Goal: Information Seeking & Learning: Compare options

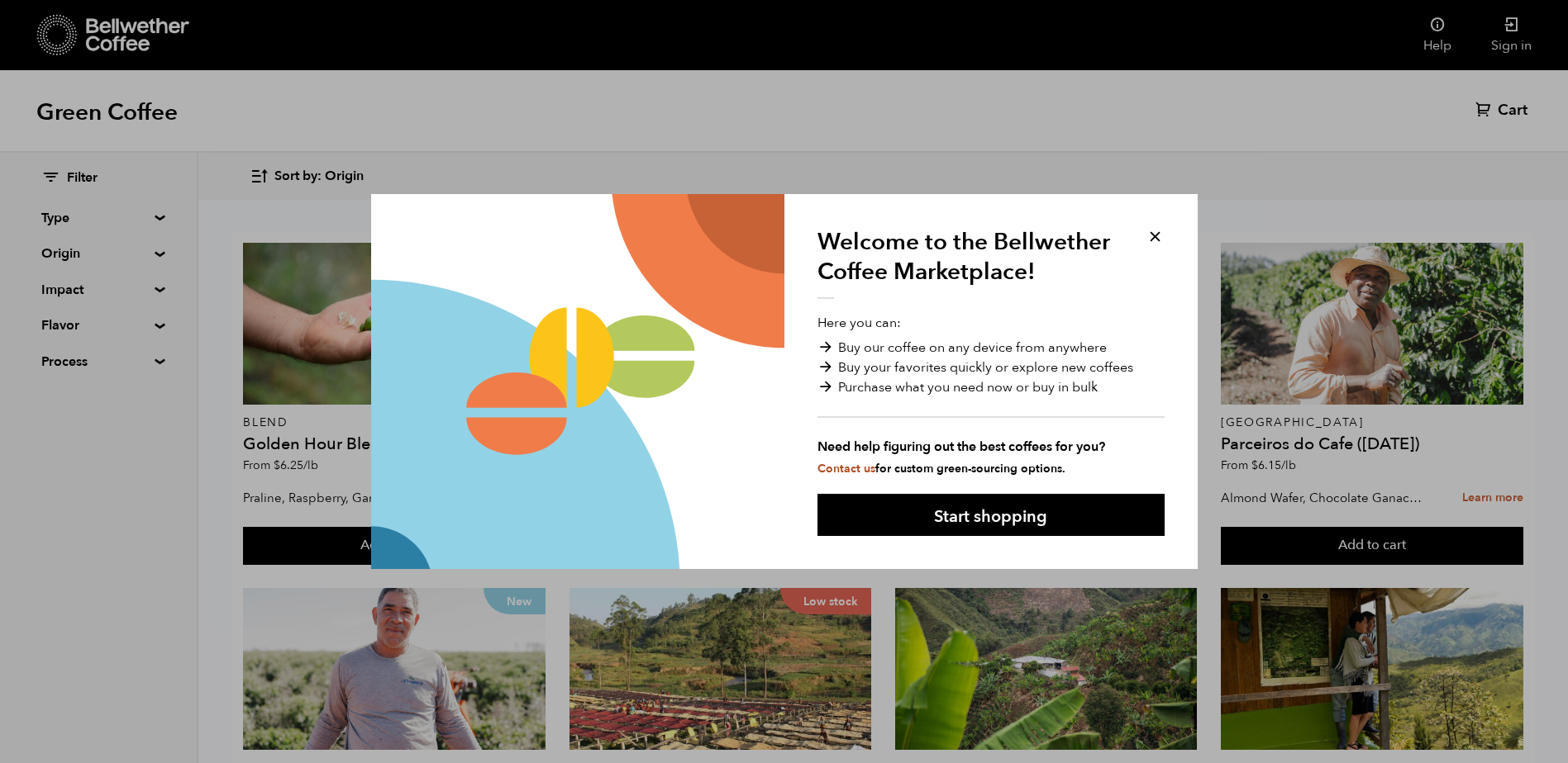
click at [1152, 240] on button at bounding box center [1155, 237] width 19 height 19
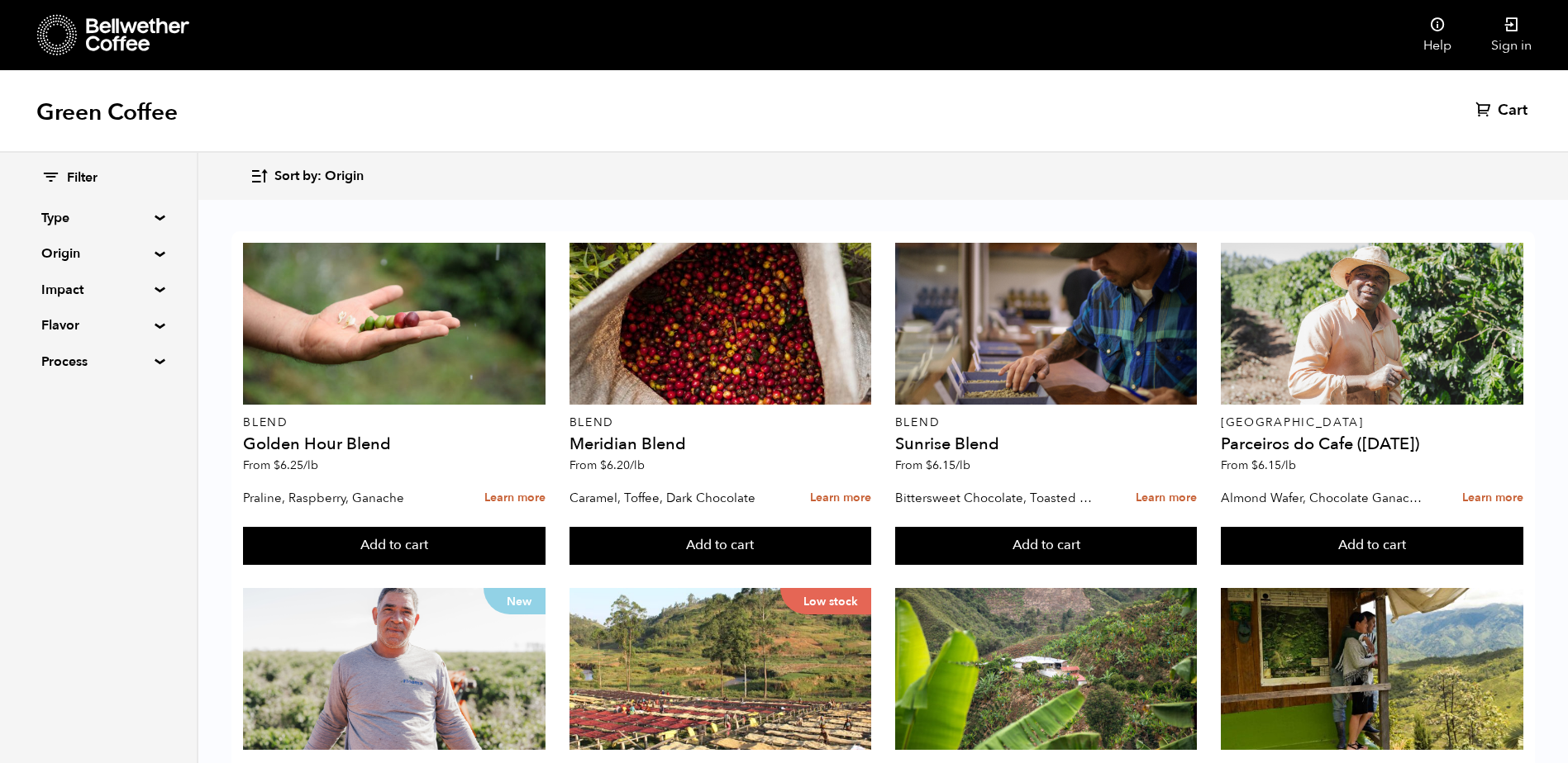
click at [296, 179] on span "Sort by: Origin" at bounding box center [319, 176] width 89 height 18
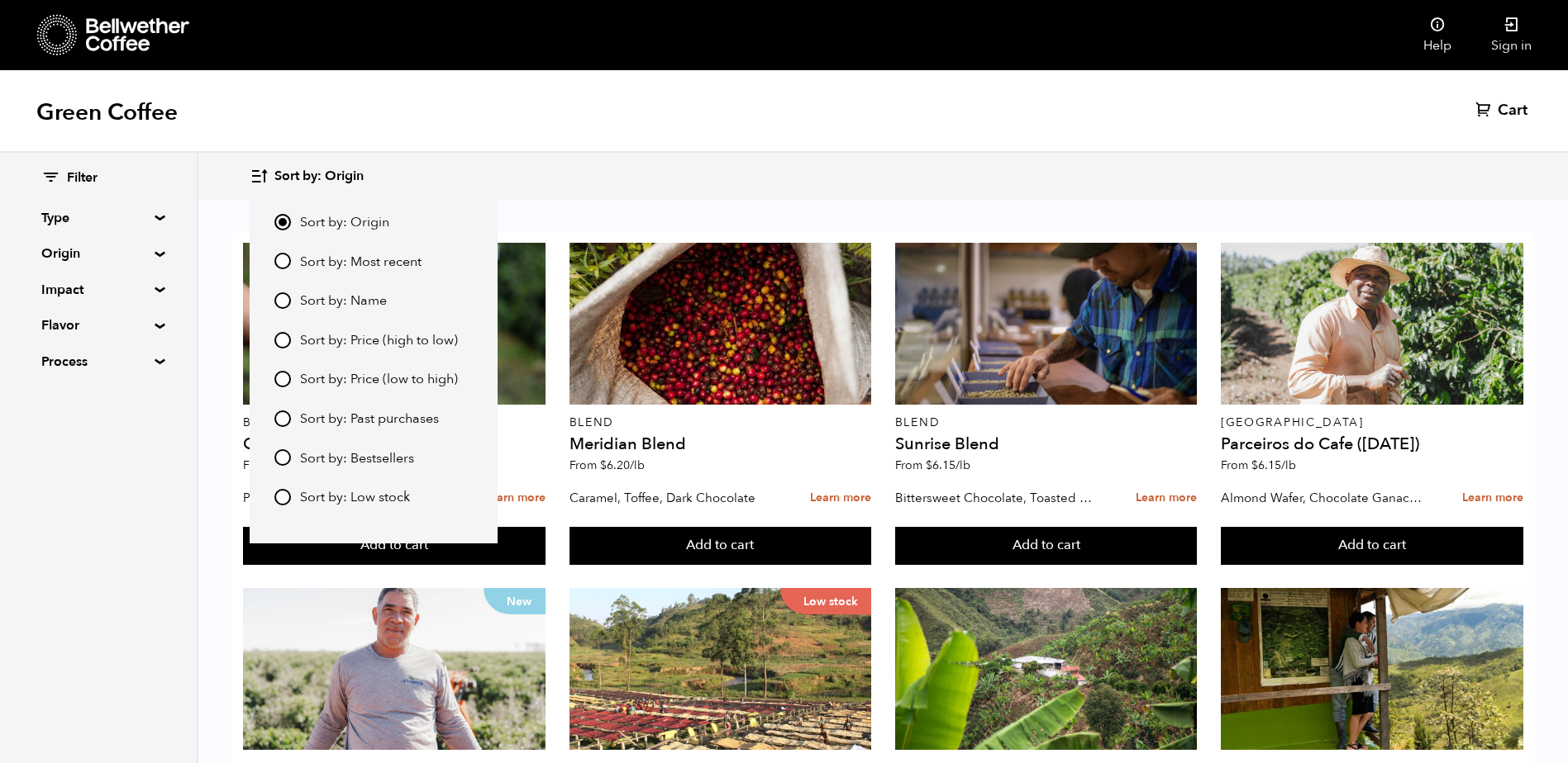
click at [447, 172] on div "Sort by: Origin Sort by: Origin Sort by: Most recent Sort by: Name Sort by: Pri…" at bounding box center [883, 176] width 1267 height 39
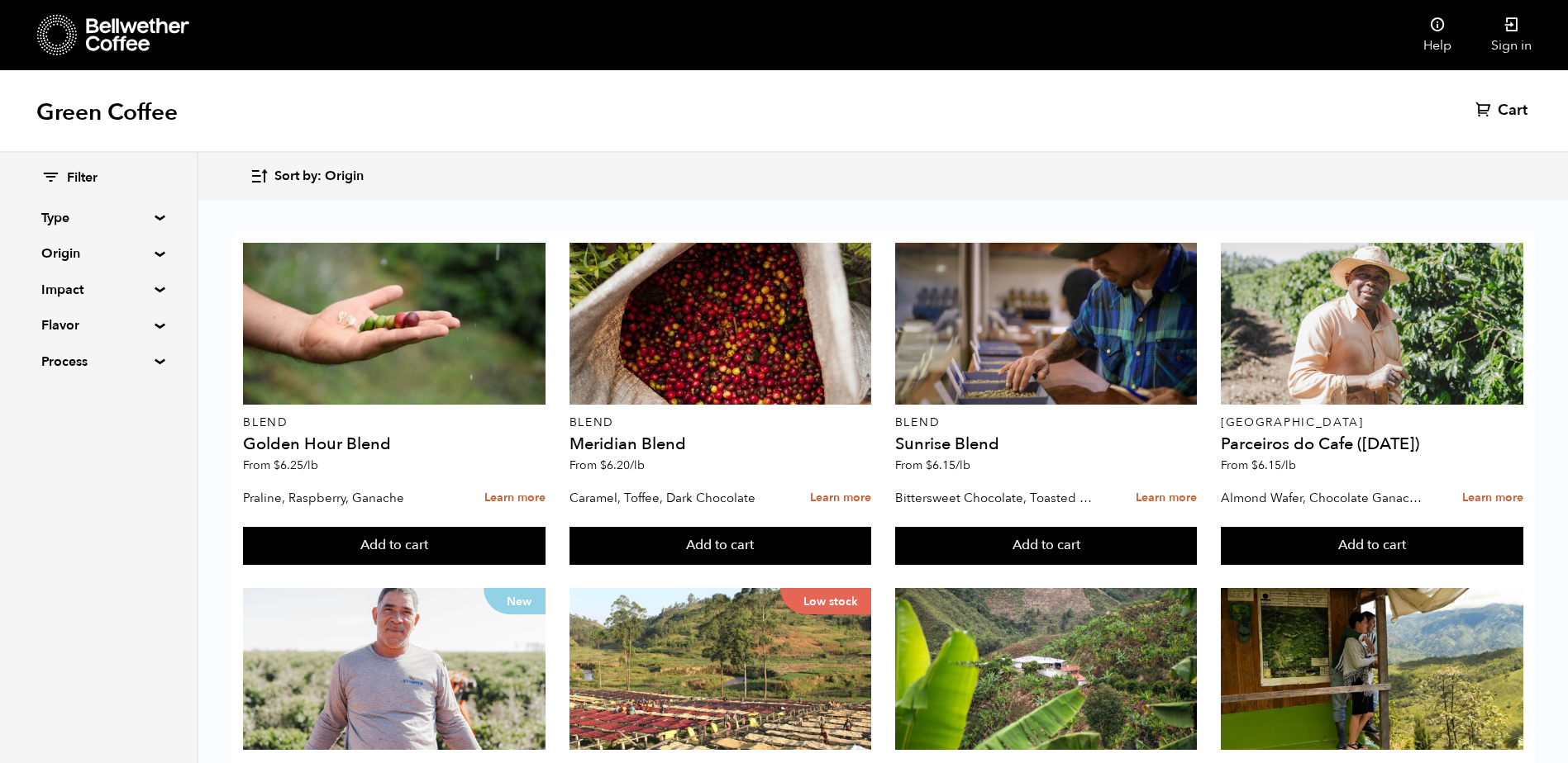
click at [155, 215] on summary "Type" at bounding box center [98, 218] width 114 height 20
click at [152, 217] on summary "Type" at bounding box center [99, 218] width 115 height 20
click at [155, 251] on summary "Origin" at bounding box center [98, 253] width 114 height 20
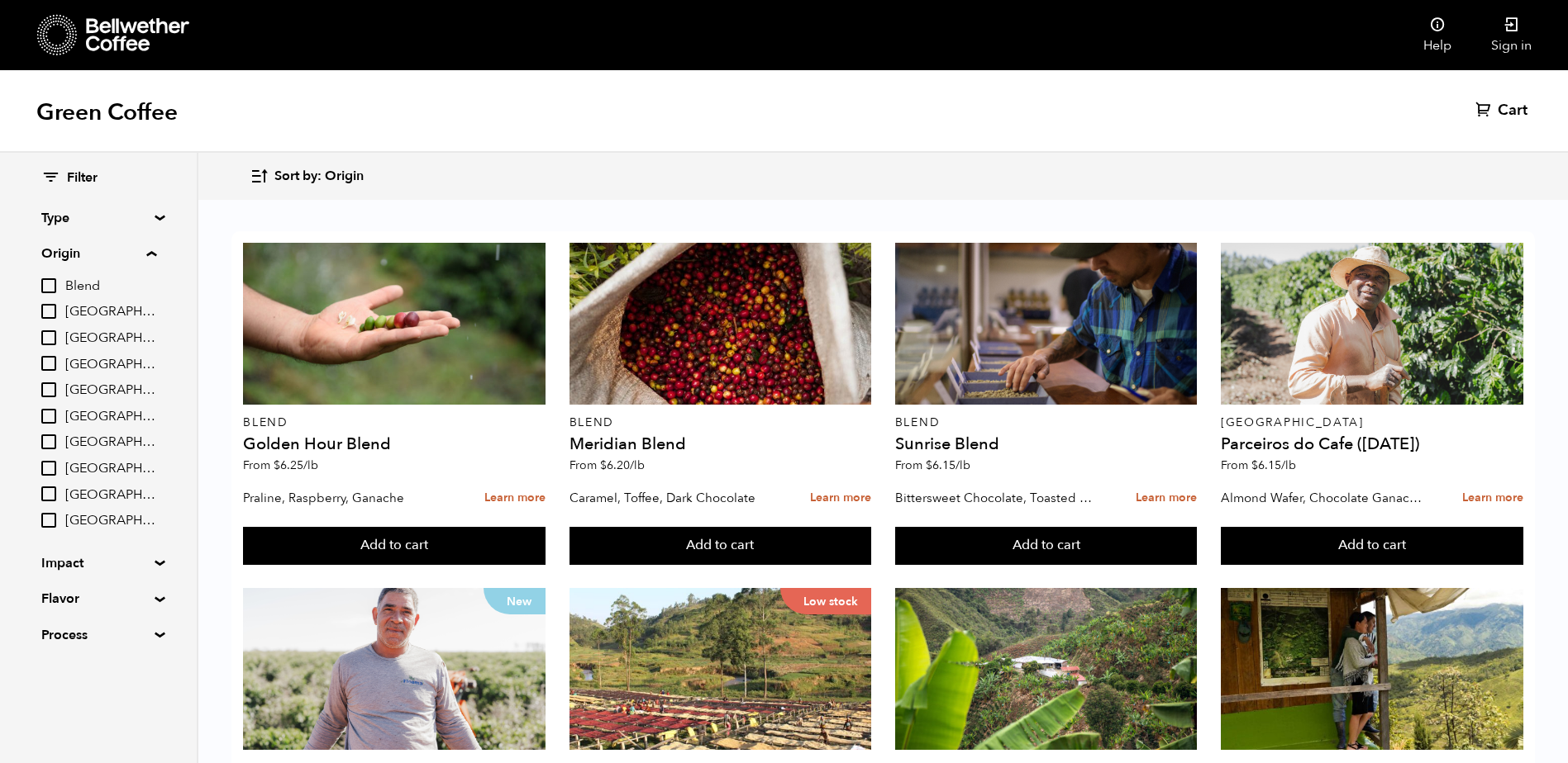
click at [155, 251] on summary "Origin" at bounding box center [99, 253] width 115 height 20
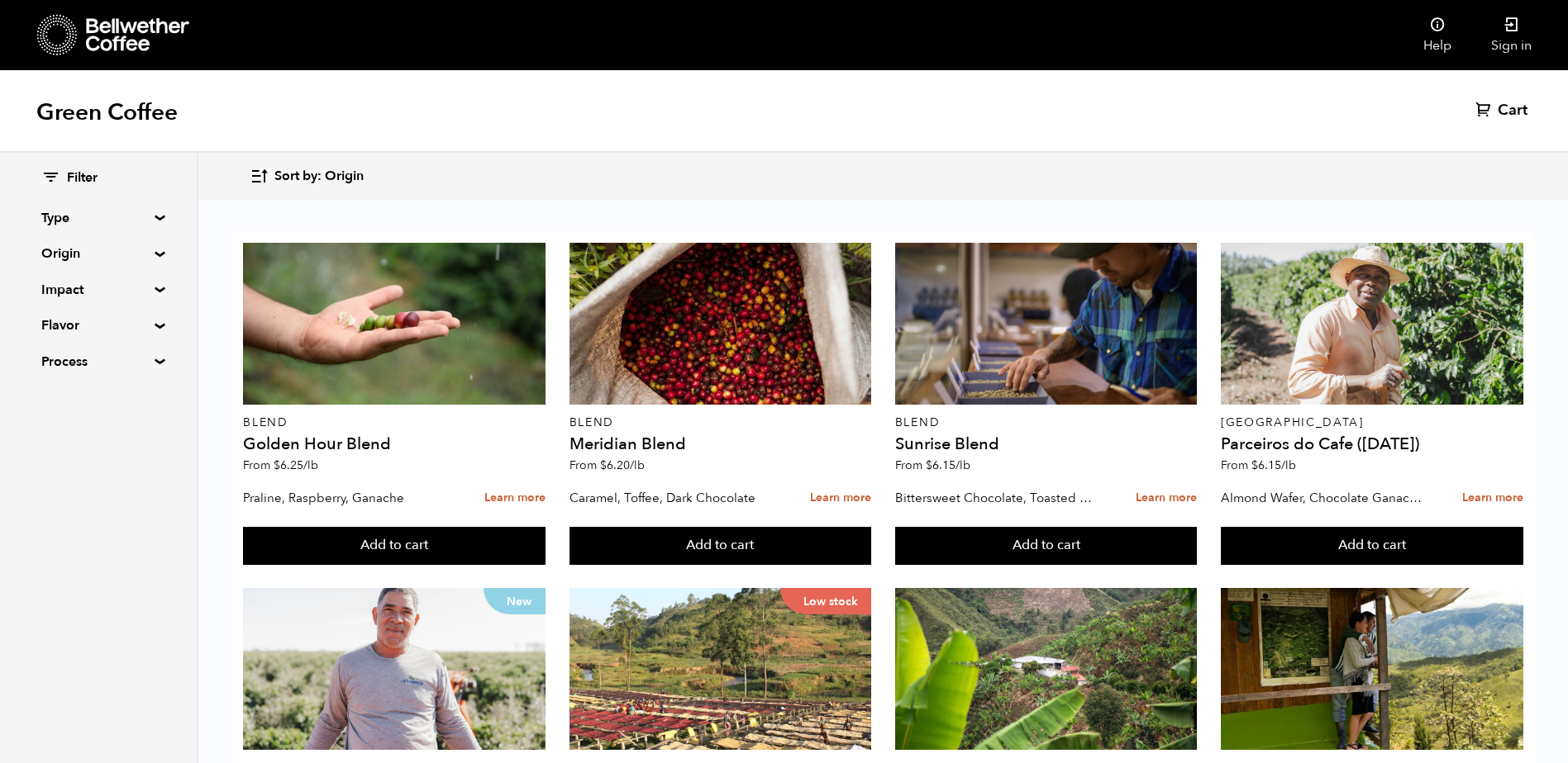
click at [155, 289] on summary "Impact" at bounding box center [98, 290] width 114 height 20
click at [51, 344] on input "Organic" at bounding box center [49, 348] width 15 height 15
checkbox input "true"
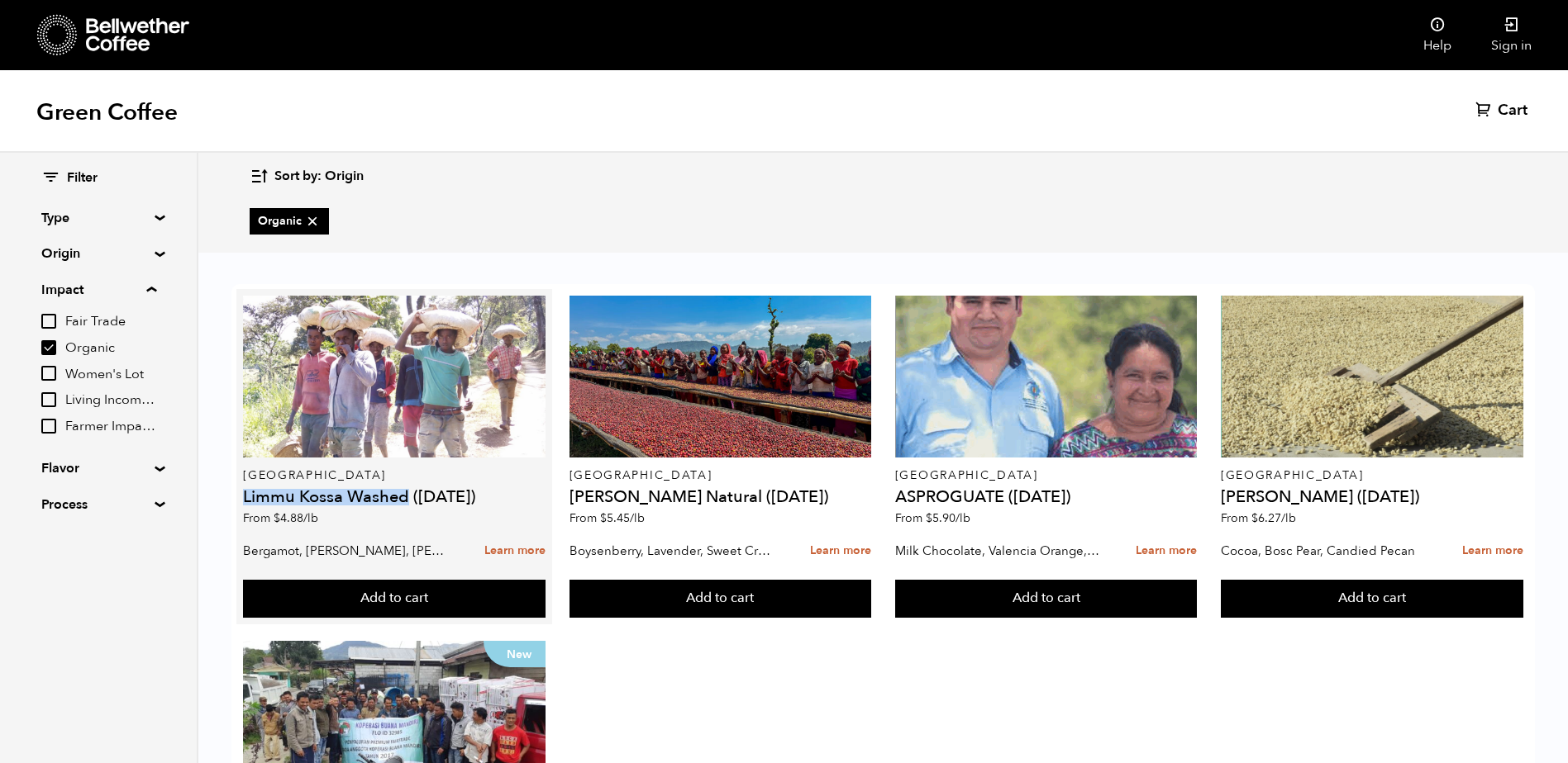
drag, startPoint x: 409, startPoint y: 495, endPoint x: 246, endPoint y: 499, distance: 163.0
click at [246, 499] on h4 "Limmu Kossa Washed ([DATE])" at bounding box center [394, 496] width 302 height 16
copy h4 "Limmu Kossa Washed"
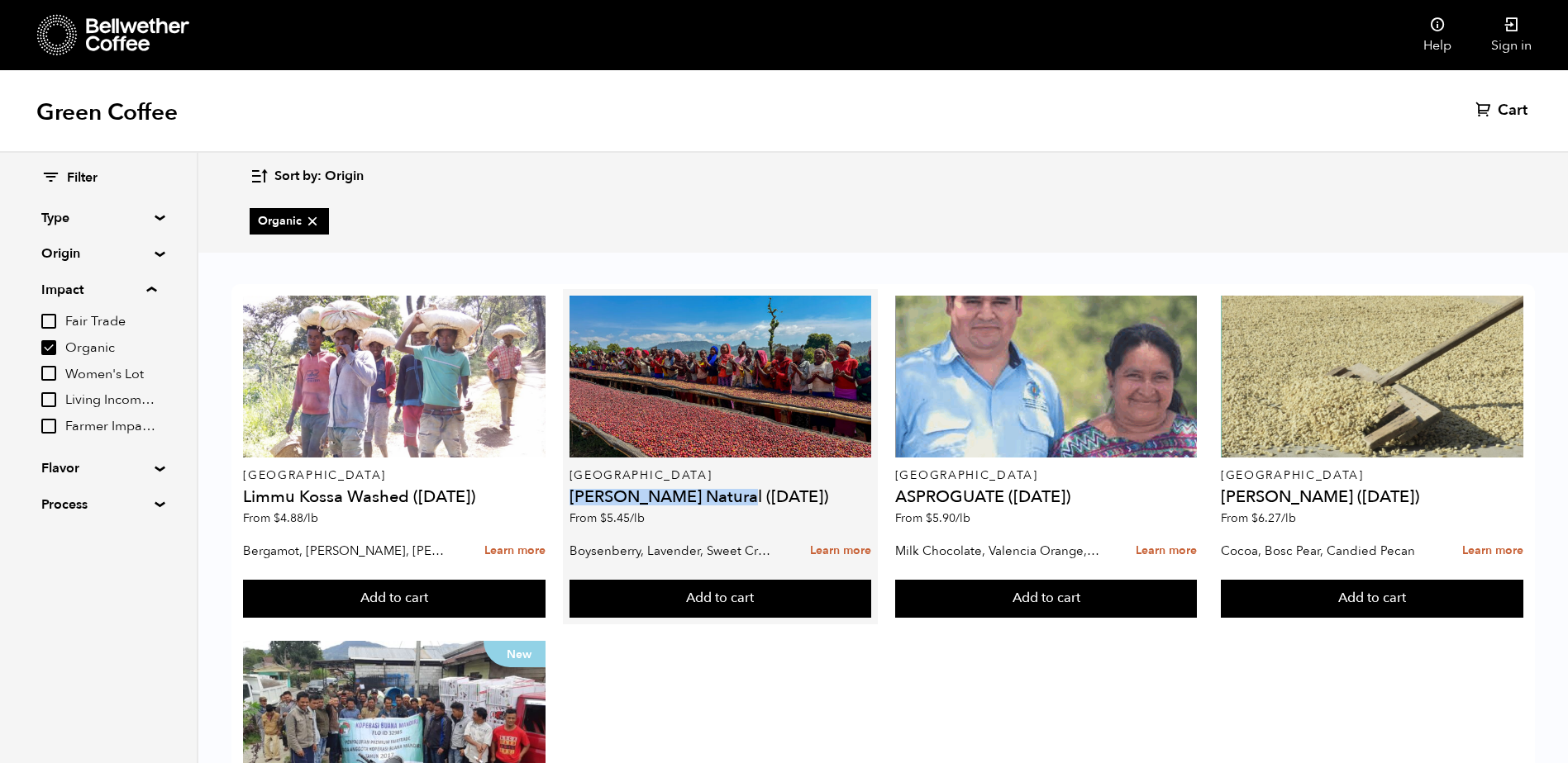
drag, startPoint x: 570, startPoint y: 495, endPoint x: 733, endPoint y: 491, distance: 163.0
click at [733, 491] on h4 "[PERSON_NAME] Natural ([DATE])" at bounding box center [720, 496] width 302 height 16
drag, startPoint x: 733, startPoint y: 491, endPoint x: 718, endPoint y: 499, distance: 17.0
copy h4 "[PERSON_NAME] Natural"
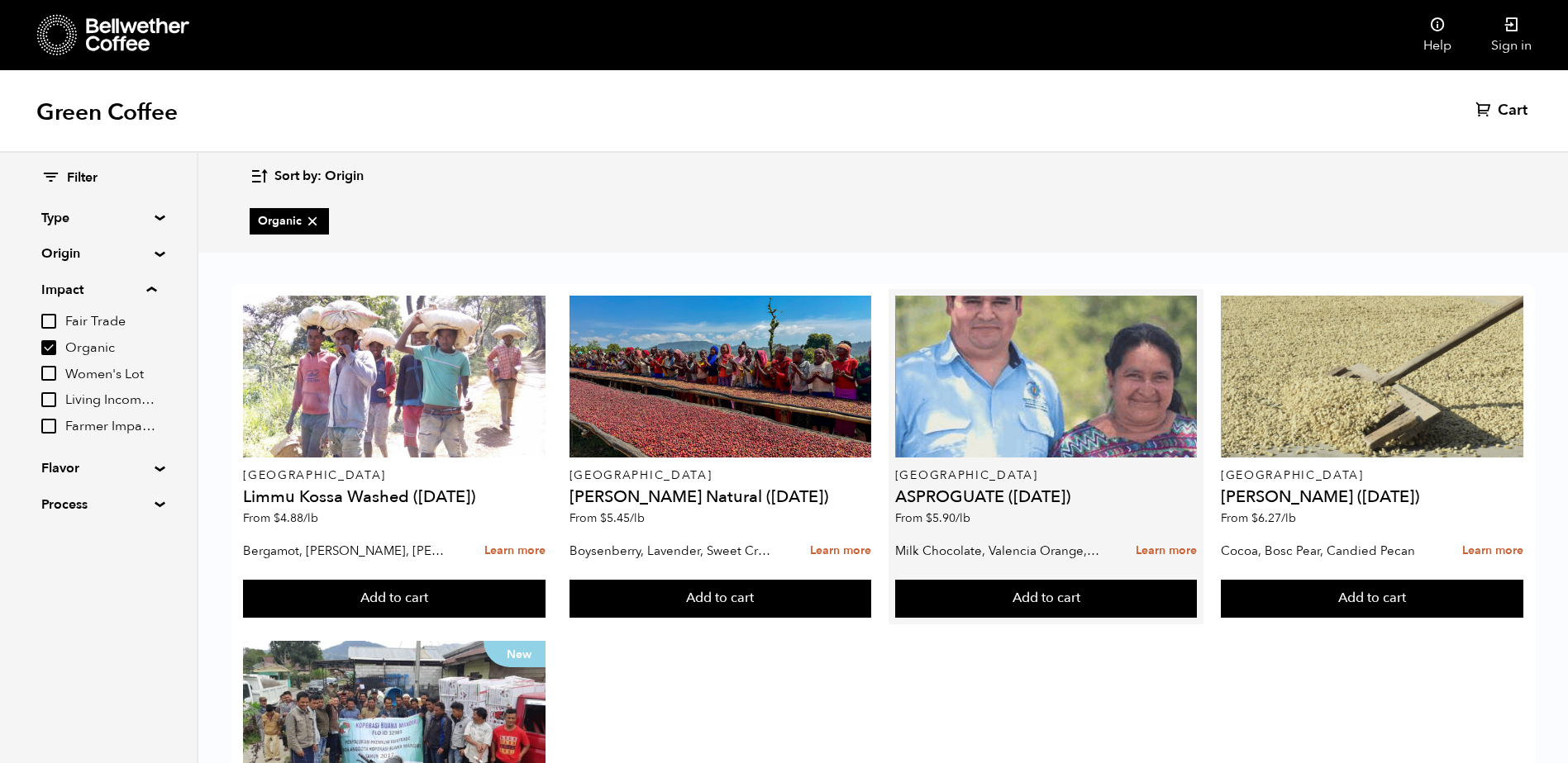
click at [956, 497] on h4 "ASPROGUATE ([DATE])" at bounding box center [1047, 496] width 302 height 16
copy h4 "ASPROGUATE"
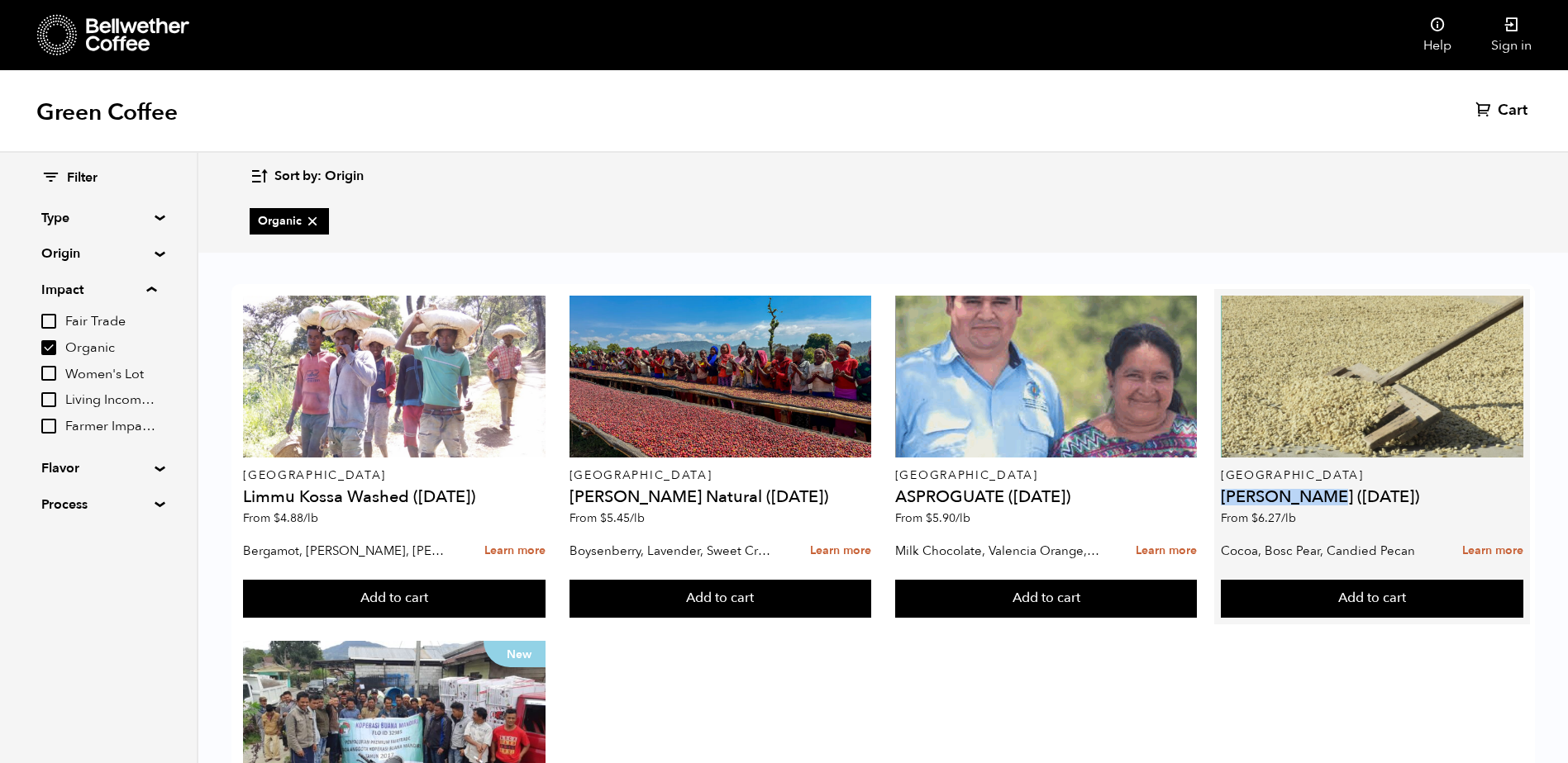
drag, startPoint x: 1225, startPoint y: 498, endPoint x: 1314, endPoint y: 485, distance: 89.9
click at [1314, 485] on div "Guatemala [PERSON_NAME] ([DATE]) From $ 6.27 /lb" at bounding box center [1372, 415] width 302 height 239
drag, startPoint x: 1314, startPoint y: 485, endPoint x: 1299, endPoint y: 493, distance: 17.0
copy h4 "[PERSON_NAME]"
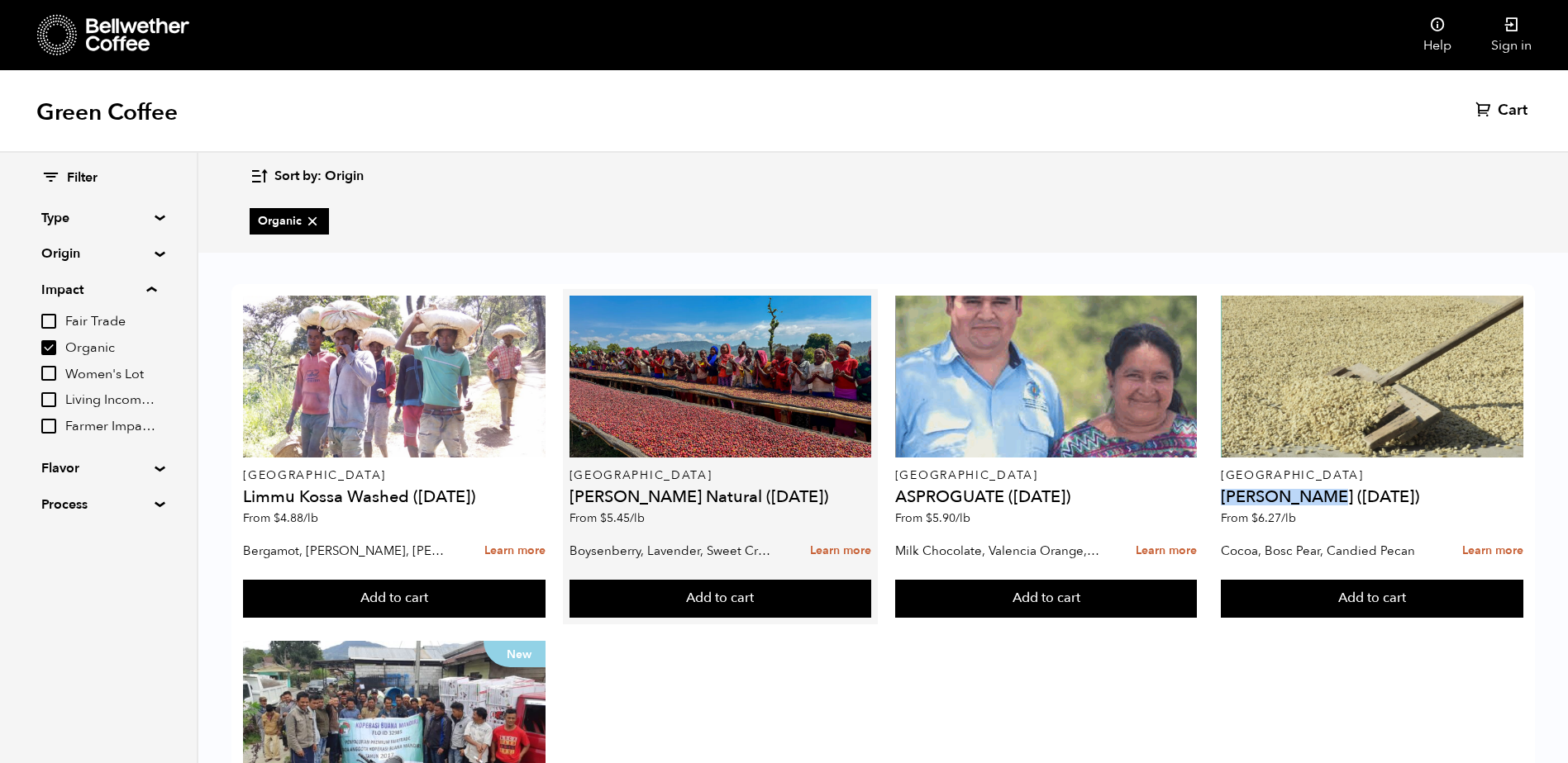
scroll to position [248, 0]
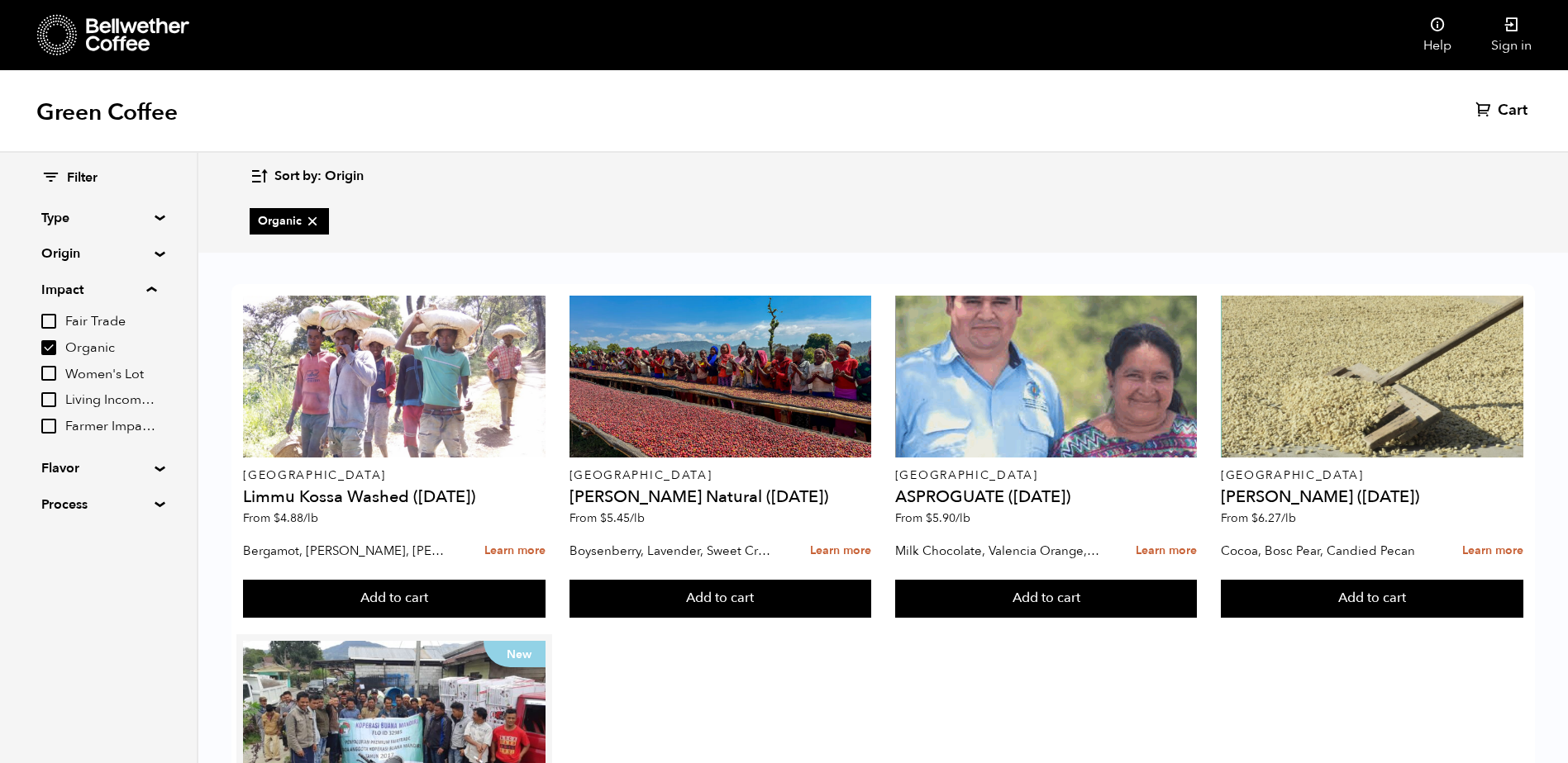
drag, startPoint x: 241, startPoint y: 596, endPoint x: 355, endPoint y: 596, distance: 114.0
copy h4 "Buana Mandiri"
